Goal: Task Accomplishment & Management: Manage account settings

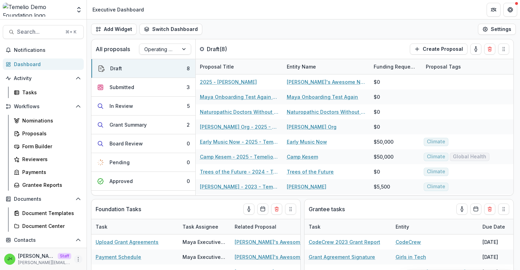
click at [77, 258] on icon "More" at bounding box center [78, 259] width 6 height 6
click at [107, 244] on link "User Settings" at bounding box center [122, 243] width 74 height 11
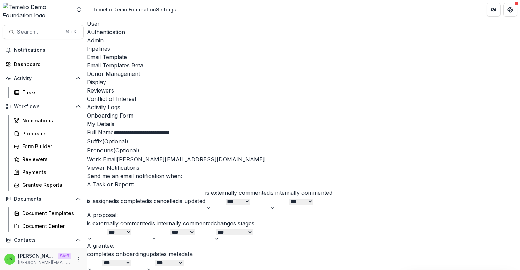
click at [163, 36] on div "Admin" at bounding box center [303, 40] width 433 height 8
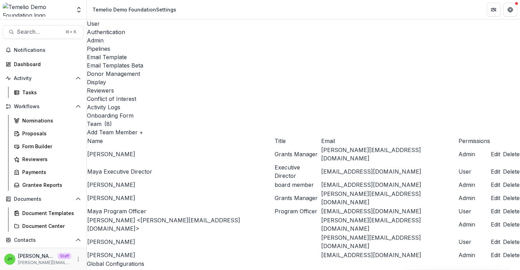
scroll to position [1130, 0]
